Goal: Browse casually

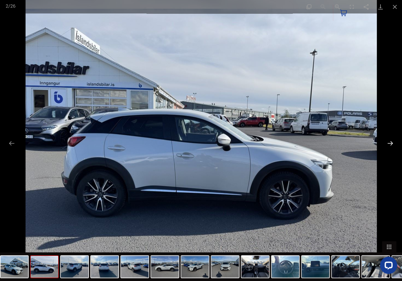
click at [392, 142] on button "Next slide" at bounding box center [390, 142] width 12 height 11
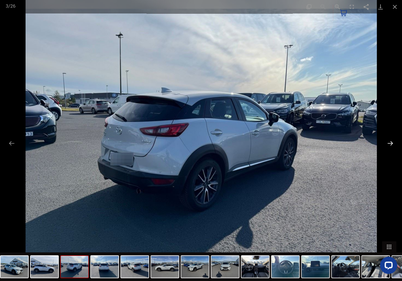
click at [392, 142] on button "Next slide" at bounding box center [390, 142] width 12 height 11
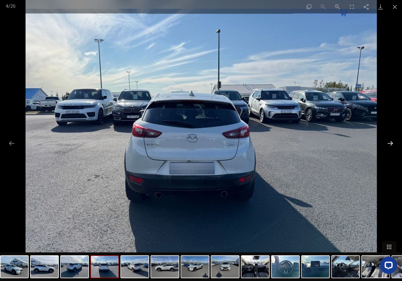
click at [392, 142] on button "Next slide" at bounding box center [390, 142] width 12 height 11
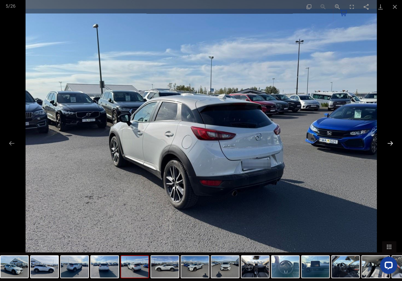
click at [392, 142] on button "Next slide" at bounding box center [390, 142] width 12 height 11
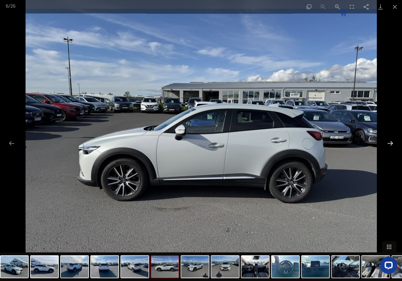
click at [392, 142] on button "Next slide" at bounding box center [390, 142] width 12 height 11
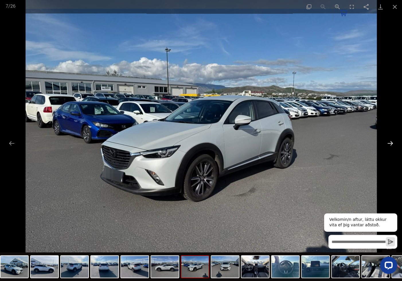
click at [392, 142] on button "Next slide" at bounding box center [390, 142] width 12 height 11
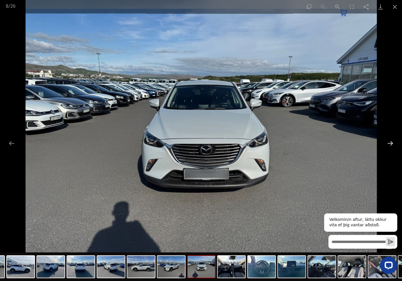
click at [392, 142] on button "Next slide" at bounding box center [390, 142] width 12 height 11
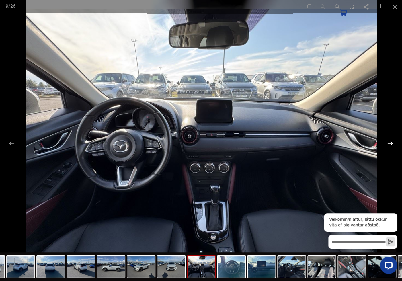
click at [392, 142] on button "Next slide" at bounding box center [390, 142] width 12 height 11
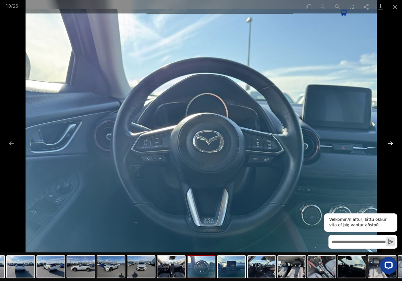
click at [392, 142] on button "Next slide" at bounding box center [390, 142] width 12 height 11
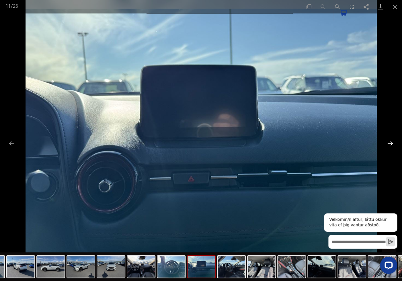
click at [392, 142] on button "Next slide" at bounding box center [390, 142] width 12 height 11
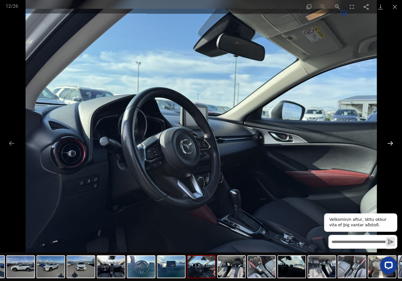
click at [392, 142] on button "Next slide" at bounding box center [390, 142] width 12 height 11
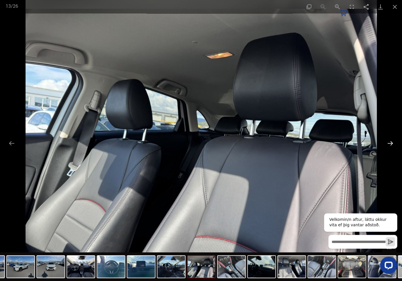
click at [392, 142] on button "Next slide" at bounding box center [390, 142] width 12 height 11
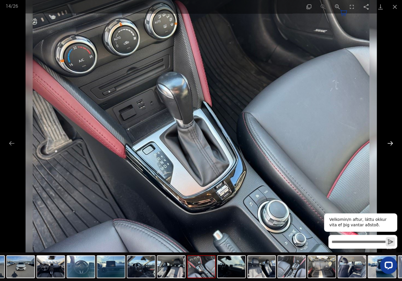
click at [392, 142] on button "Next slide" at bounding box center [390, 142] width 12 height 11
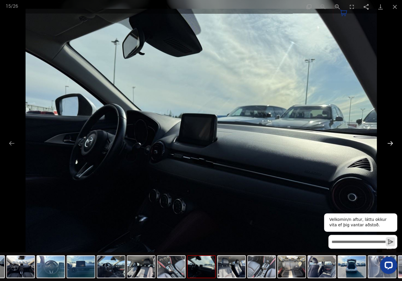
click at [392, 142] on button "Next slide" at bounding box center [390, 142] width 12 height 11
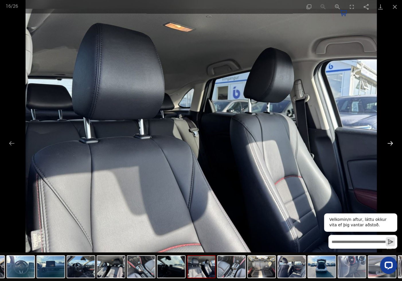
click at [392, 142] on button "Next slide" at bounding box center [390, 142] width 12 height 11
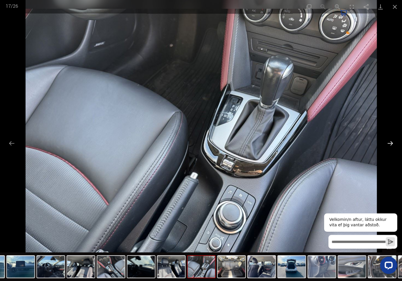
click at [392, 142] on button "Next slide" at bounding box center [390, 142] width 12 height 11
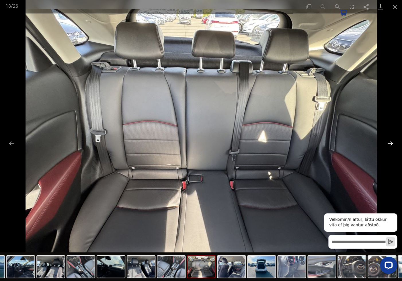
click at [392, 142] on button "Next slide" at bounding box center [390, 142] width 12 height 11
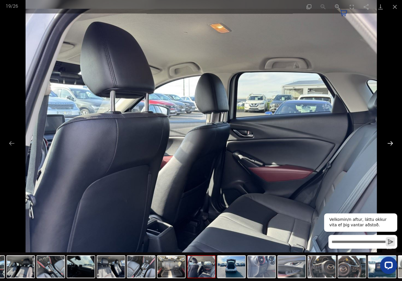
click at [392, 142] on button "Next slide" at bounding box center [390, 142] width 12 height 11
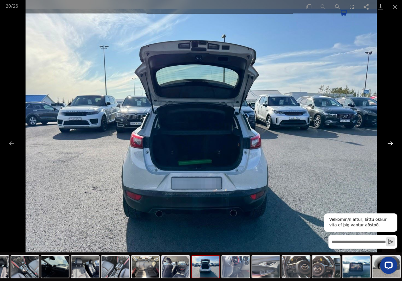
click at [392, 142] on button "Next slide" at bounding box center [390, 142] width 12 height 11
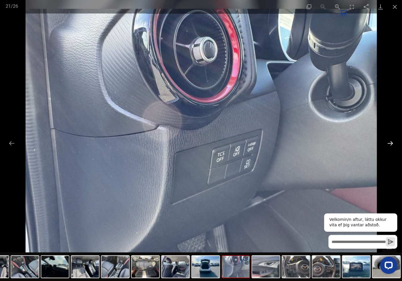
click at [392, 142] on button "Next slide" at bounding box center [390, 142] width 12 height 11
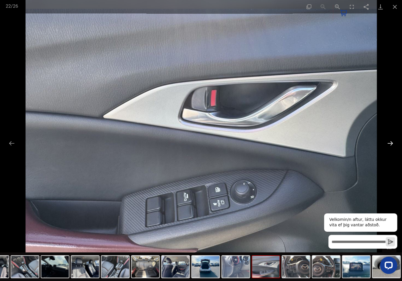
click at [392, 142] on button "Next slide" at bounding box center [390, 142] width 12 height 11
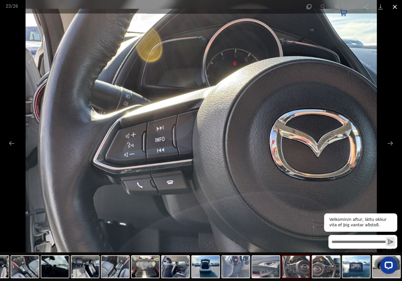
click at [397, 6] on button "Close gallery" at bounding box center [394, 6] width 14 height 13
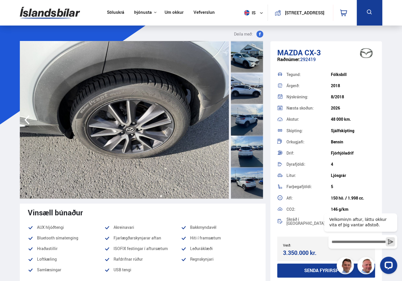
click at [235, 91] on div at bounding box center [247, 88] width 32 height 32
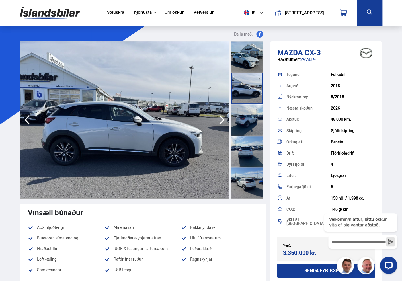
click at [222, 121] on icon "button" at bounding box center [221, 120] width 11 height 14
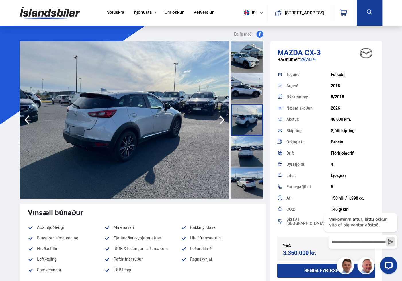
click at [222, 121] on icon "button" at bounding box center [221, 120] width 11 height 14
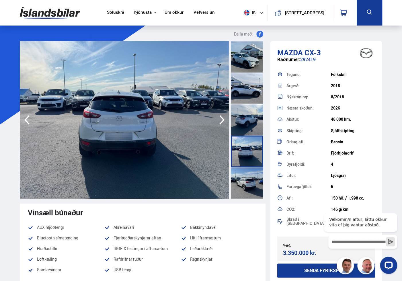
click at [222, 121] on icon "button" at bounding box center [221, 120] width 11 height 14
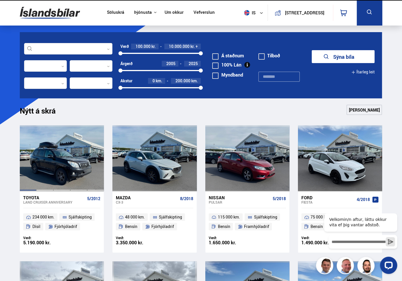
scroll to position [143, 0]
